Goal: Task Accomplishment & Management: Manage account settings

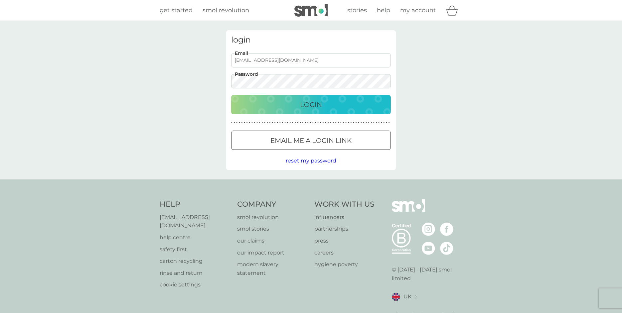
click at [340, 102] on div "Login" at bounding box center [311, 104] width 146 height 11
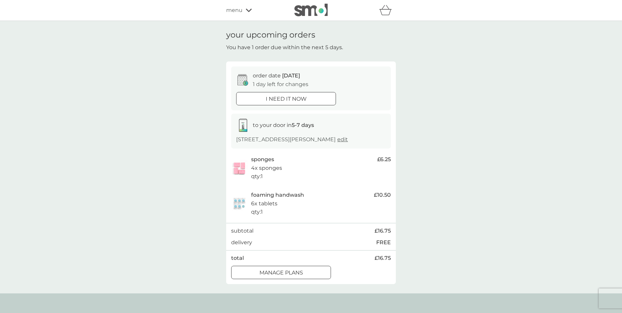
click at [282, 271] on div at bounding box center [281, 272] width 2 height 2
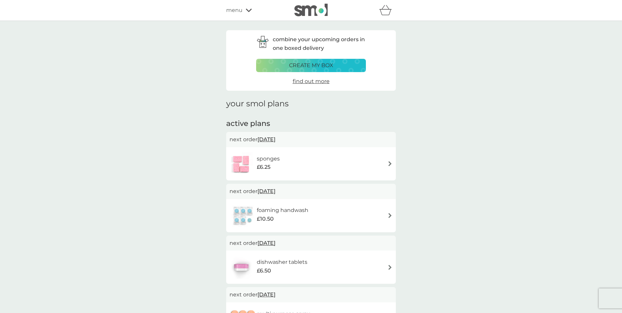
click at [322, 160] on div "sponges £6.25" at bounding box center [310, 163] width 163 height 23
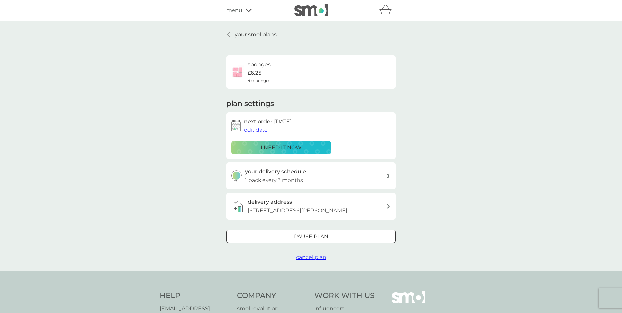
click at [303, 235] on div at bounding box center [311, 236] width 24 height 7
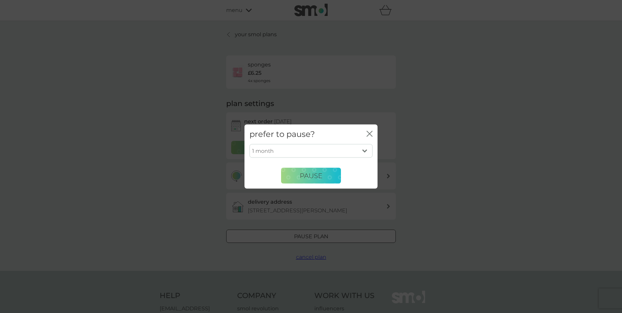
select select "6"
click option "6 months" at bounding box center [0, 0] width 0 height 0
click at [324, 180] on button "Pause" at bounding box center [311, 176] width 60 height 16
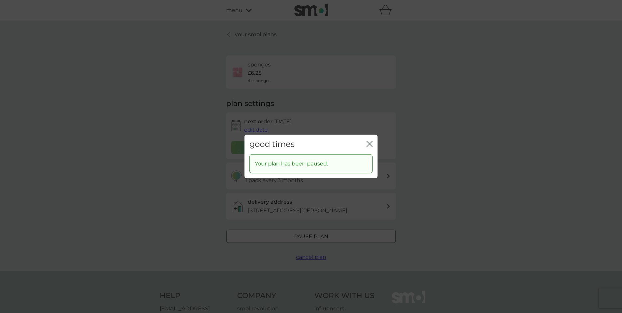
scroll to position [5, 0]
click at [369, 145] on icon "close" at bounding box center [369, 144] width 6 height 6
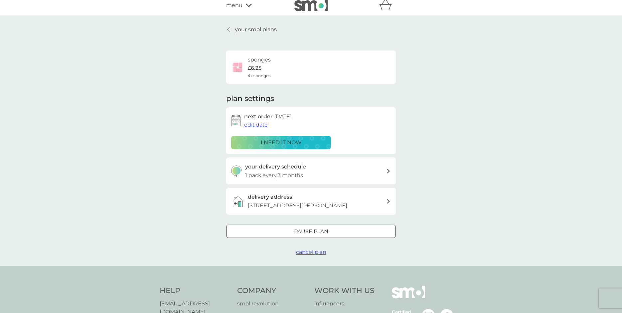
click at [238, 29] on p "your smol plans" at bounding box center [256, 29] width 42 height 9
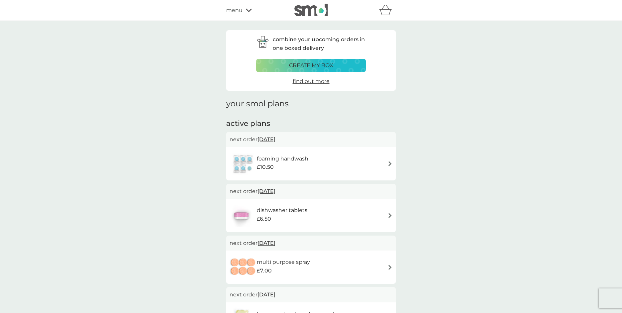
click at [348, 210] on div "dishwasher tablets £6.50" at bounding box center [310, 215] width 163 height 23
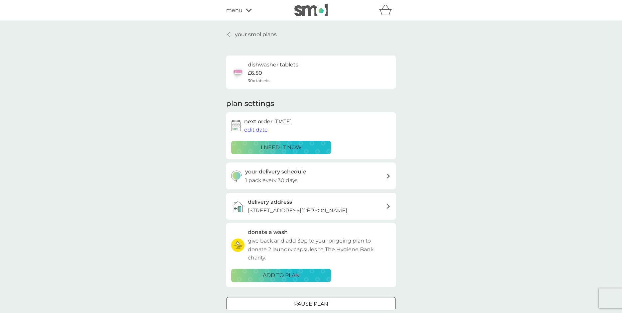
click at [263, 130] on span "edit date" at bounding box center [256, 130] width 24 height 6
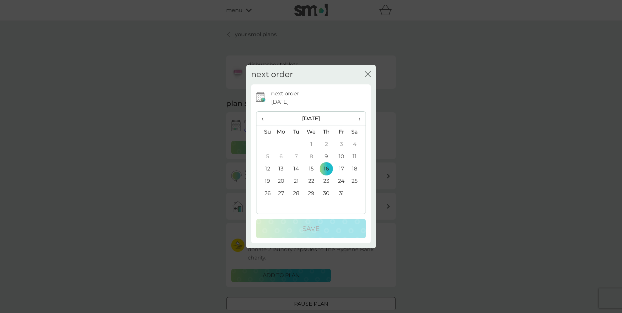
click at [343, 156] on td "10" at bounding box center [341, 157] width 15 height 12
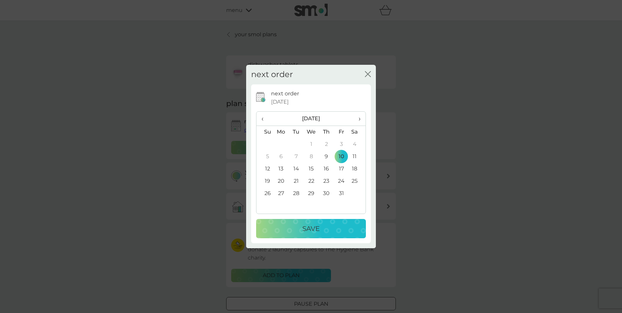
click at [342, 226] on div "Save" at bounding box center [311, 228] width 96 height 11
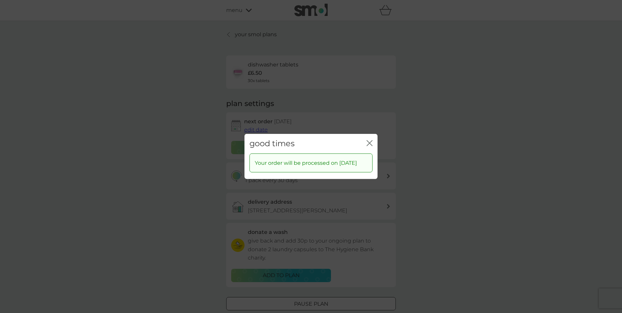
drag, startPoint x: 368, startPoint y: 139, endPoint x: 390, endPoint y: 143, distance: 22.4
click at [368, 140] on icon "close" at bounding box center [369, 143] width 6 height 6
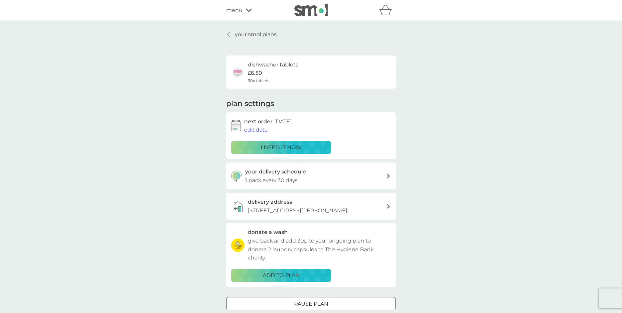
click at [241, 34] on p "your smol plans" at bounding box center [256, 34] width 42 height 9
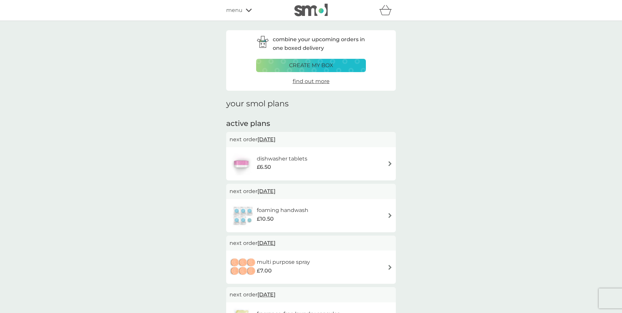
click at [361, 271] on div "multi purpose spray £7.00" at bounding box center [310, 267] width 163 height 23
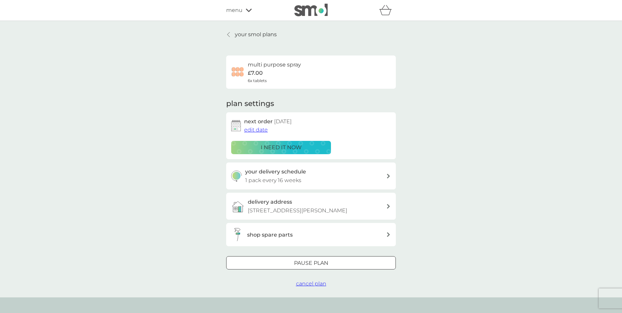
click at [335, 264] on div "Pause plan" at bounding box center [310, 263] width 169 height 9
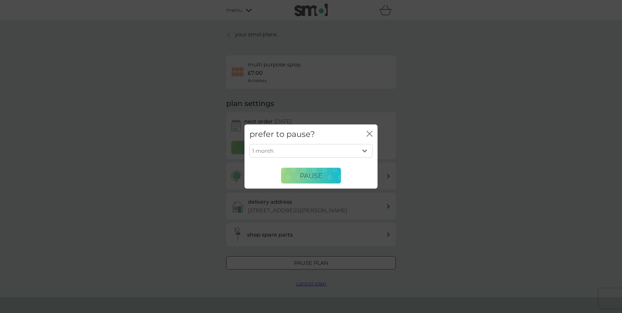
select select "2"
click option "2 months" at bounding box center [0, 0] width 0 height 0
click at [323, 175] on button "Pause" at bounding box center [311, 176] width 60 height 16
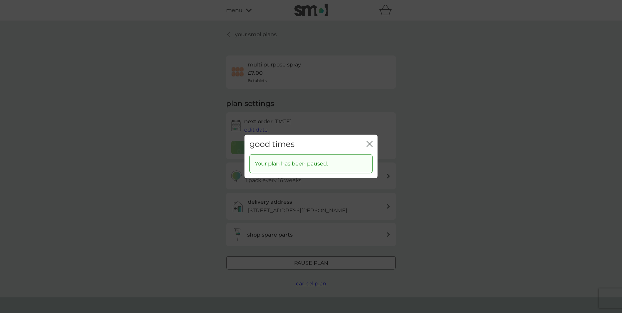
drag, startPoint x: 370, startPoint y: 143, endPoint x: 430, endPoint y: 147, distance: 59.3
click at [370, 143] on icon "close" at bounding box center [370, 143] width 3 height 5
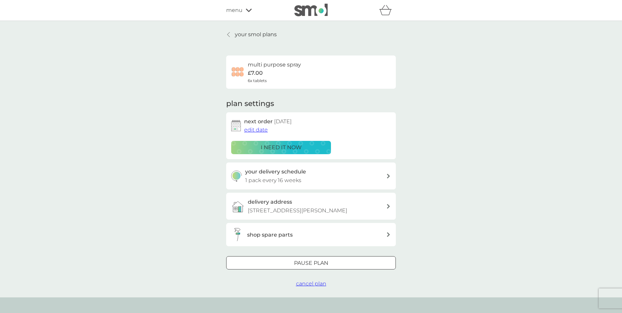
click at [227, 34] on div at bounding box center [228, 34] width 5 height 5
